Goal: Information Seeking & Learning: Understand process/instructions

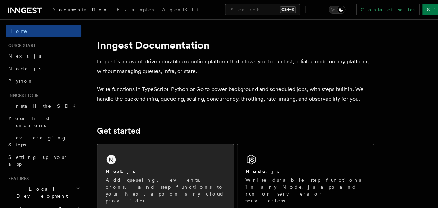
click at [174, 193] on p "Add queueing, events, crons, and step functions to your Next app on any cloud p…" at bounding box center [166, 190] width 120 height 28
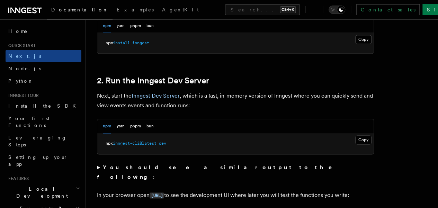
scroll to position [443, 0]
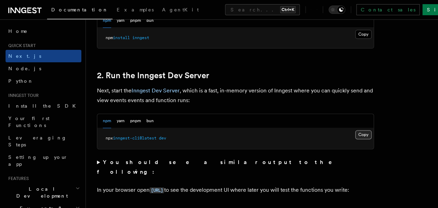
click at [355, 139] on button "Copy Copied" at bounding box center [363, 134] width 16 height 9
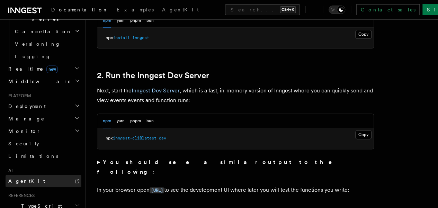
scroll to position [289, 0]
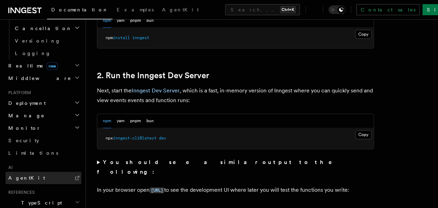
click at [74, 175] on icon at bounding box center [77, 178] width 6 height 6
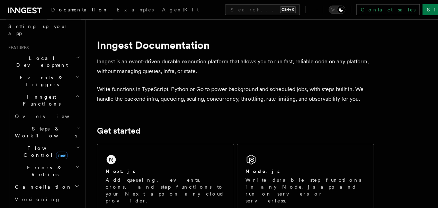
scroll to position [131, 0]
click at [20, 125] on span "Steps & Workflows" at bounding box center [44, 132] width 65 height 14
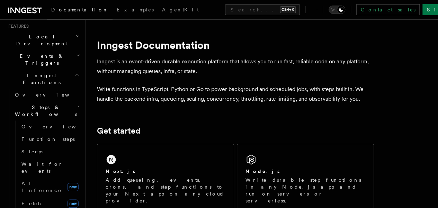
scroll to position [155, 0]
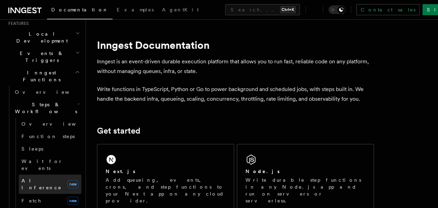
click at [24, 177] on span "AI Inference" at bounding box center [42, 184] width 43 height 14
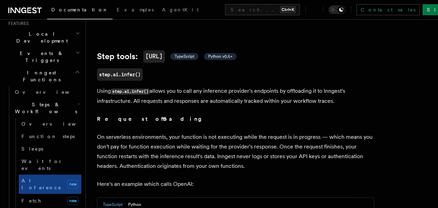
scroll to position [239, 0]
click at [185, 59] on span "TypeScript" at bounding box center [184, 56] width 20 height 6
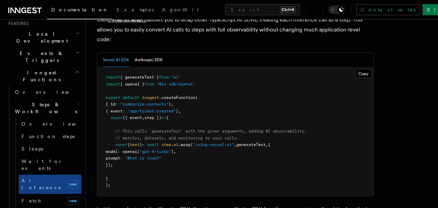
scroll to position [706, 0]
click at [148, 62] on button "Anthropic SDK" at bounding box center [149, 60] width 28 height 14
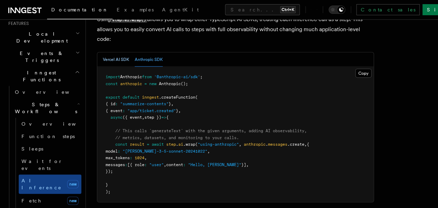
click at [120, 65] on button "Vercel AI SDK" at bounding box center [116, 60] width 26 height 14
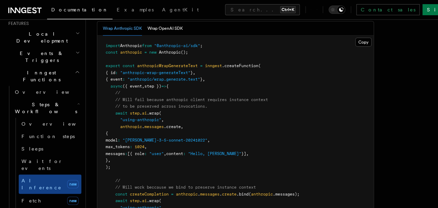
scroll to position [1093, 0]
click at [151, 35] on button "Wrap OpenAI SDK" at bounding box center [164, 28] width 35 height 14
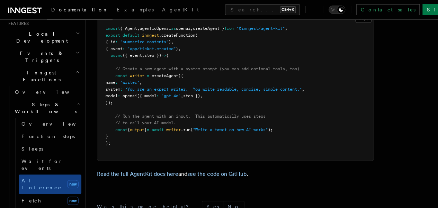
scroll to position [2204, 0]
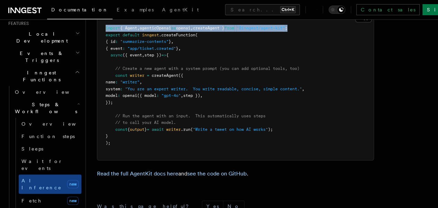
drag, startPoint x: 308, startPoint y: 58, endPoint x: 106, endPoint y: 56, distance: 202.4
click at [106, 56] on pre "import { Agent , agenticOpenai as openai , createAgent } from "@inngest/agent-k…" at bounding box center [235, 85] width 276 height 149
copy span "import { Agent , agenticOpenai as openai , createAgent } from "@inngest/agent-k…"
click at [106, 30] on span "import" at bounding box center [113, 28] width 15 height 5
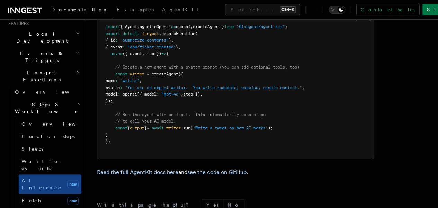
scroll to position [2206, 0]
drag, startPoint x: 114, startPoint y: 102, endPoint x: 132, endPoint y: 130, distance: 33.8
click at [132, 130] on pre "import { Agent , agenticOpenai as openai , createAgent } from "@inngest/agent-k…" at bounding box center [235, 83] width 276 height 149
copy code "const writer = createAgent ({ name : "writer" , system : "You are an expert wri…"
click at [132, 130] on pre "import { Agent , agenticOpenai as openai , createAgent } from "@inngest/agent-k…" at bounding box center [235, 83] width 276 height 149
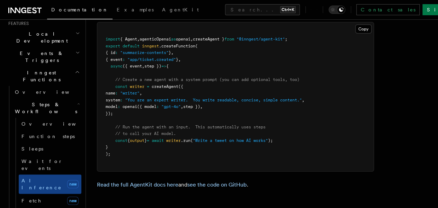
scroll to position [2194, 0]
